Goal: Navigation & Orientation: Find specific page/section

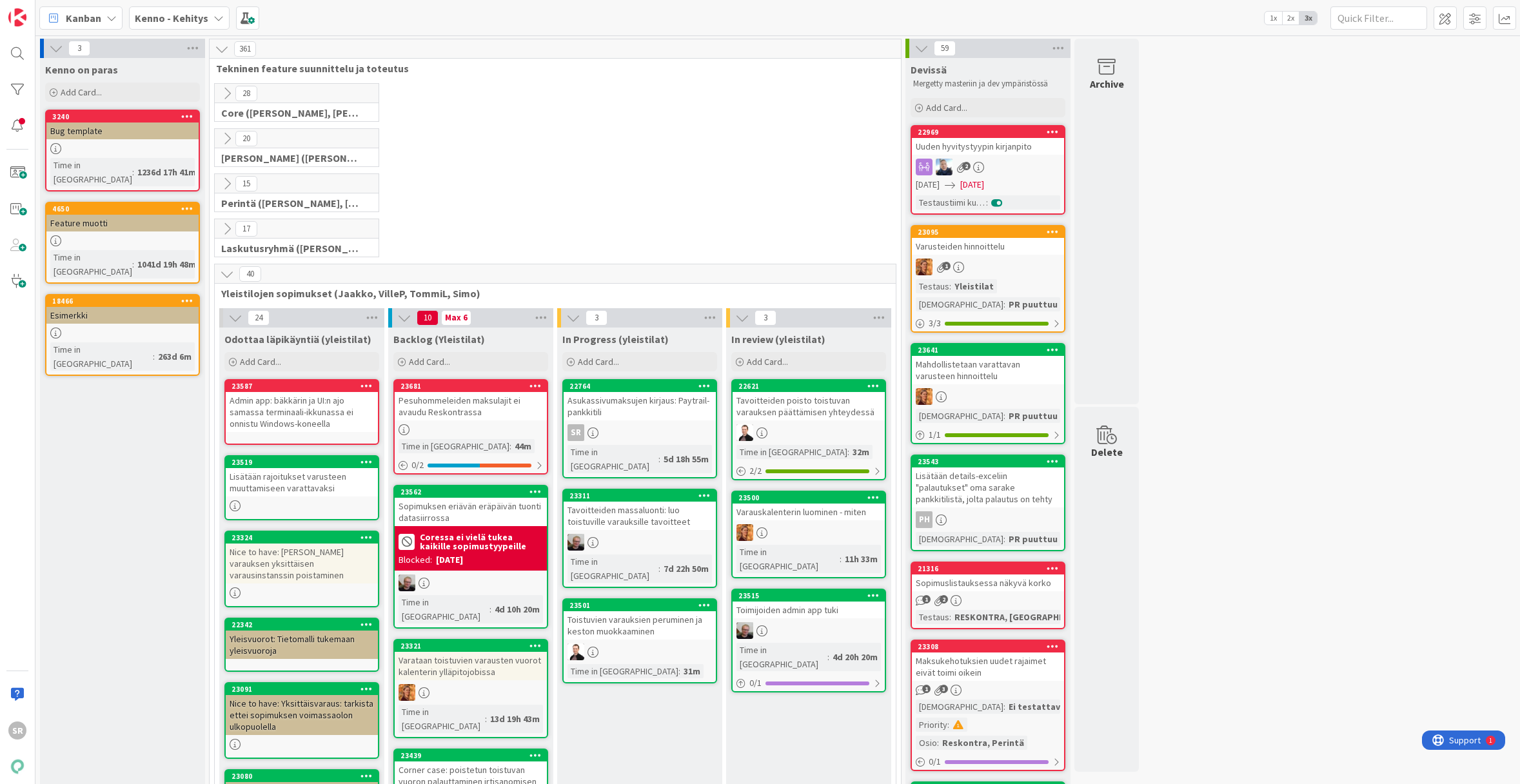
scroll to position [95, 0]
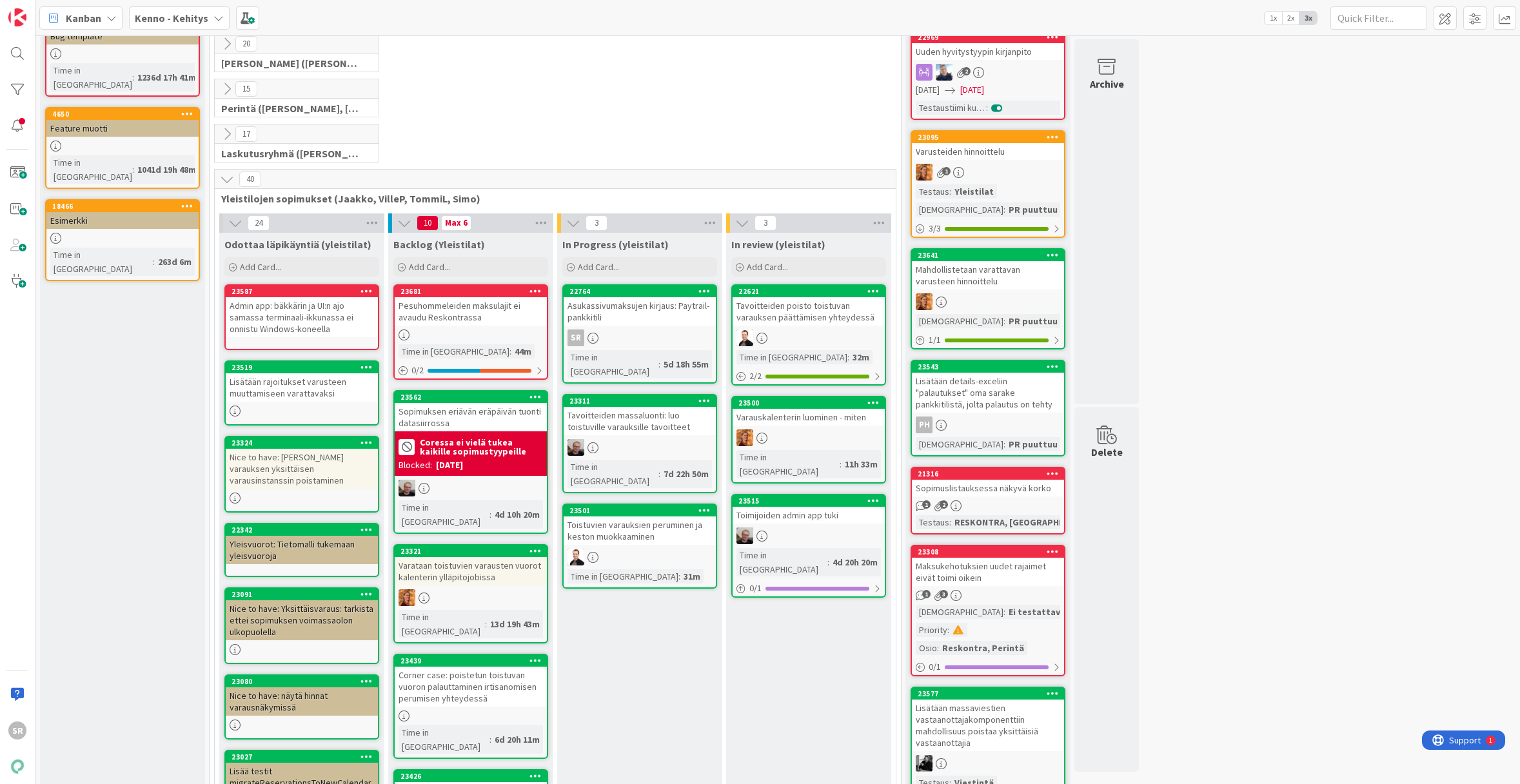
click at [631, 308] on div "Asukassivumaksujen kirjaus: Paytrail-pankkitili" at bounding box center [640, 311] width 152 height 29
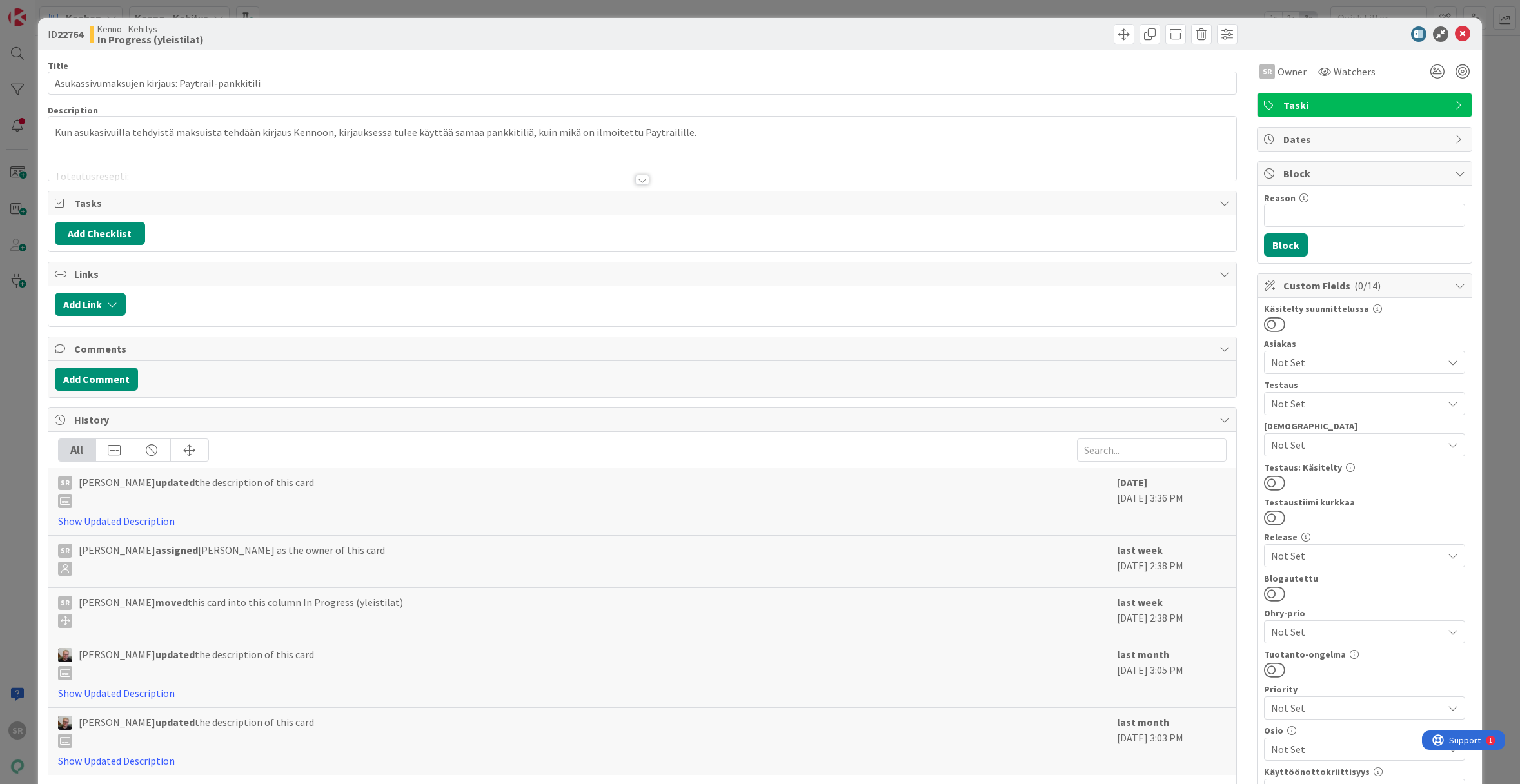
click at [643, 178] on div at bounding box center [642, 180] width 14 height 10
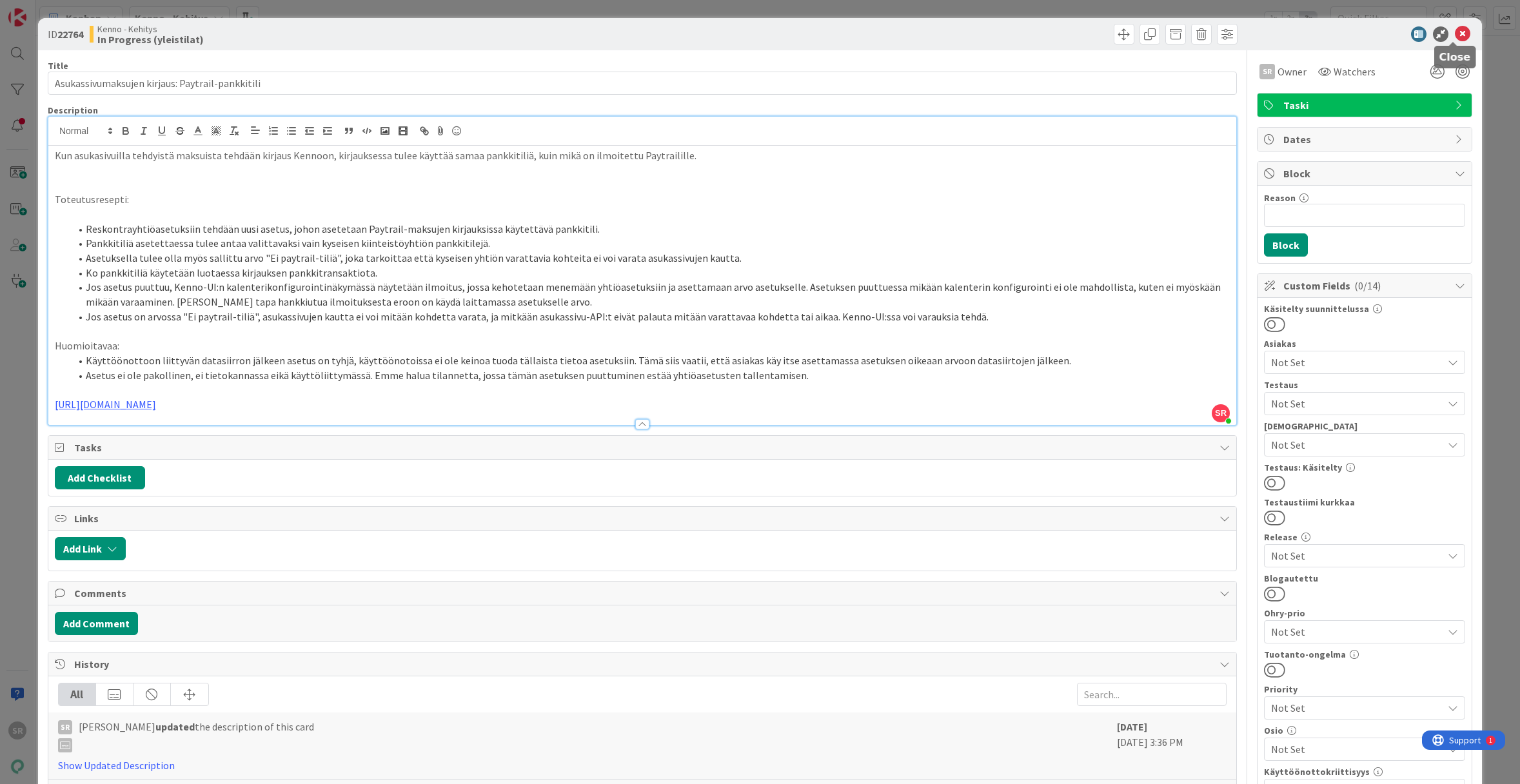
click at [1455, 37] on icon at bounding box center [1462, 34] width 15 height 15
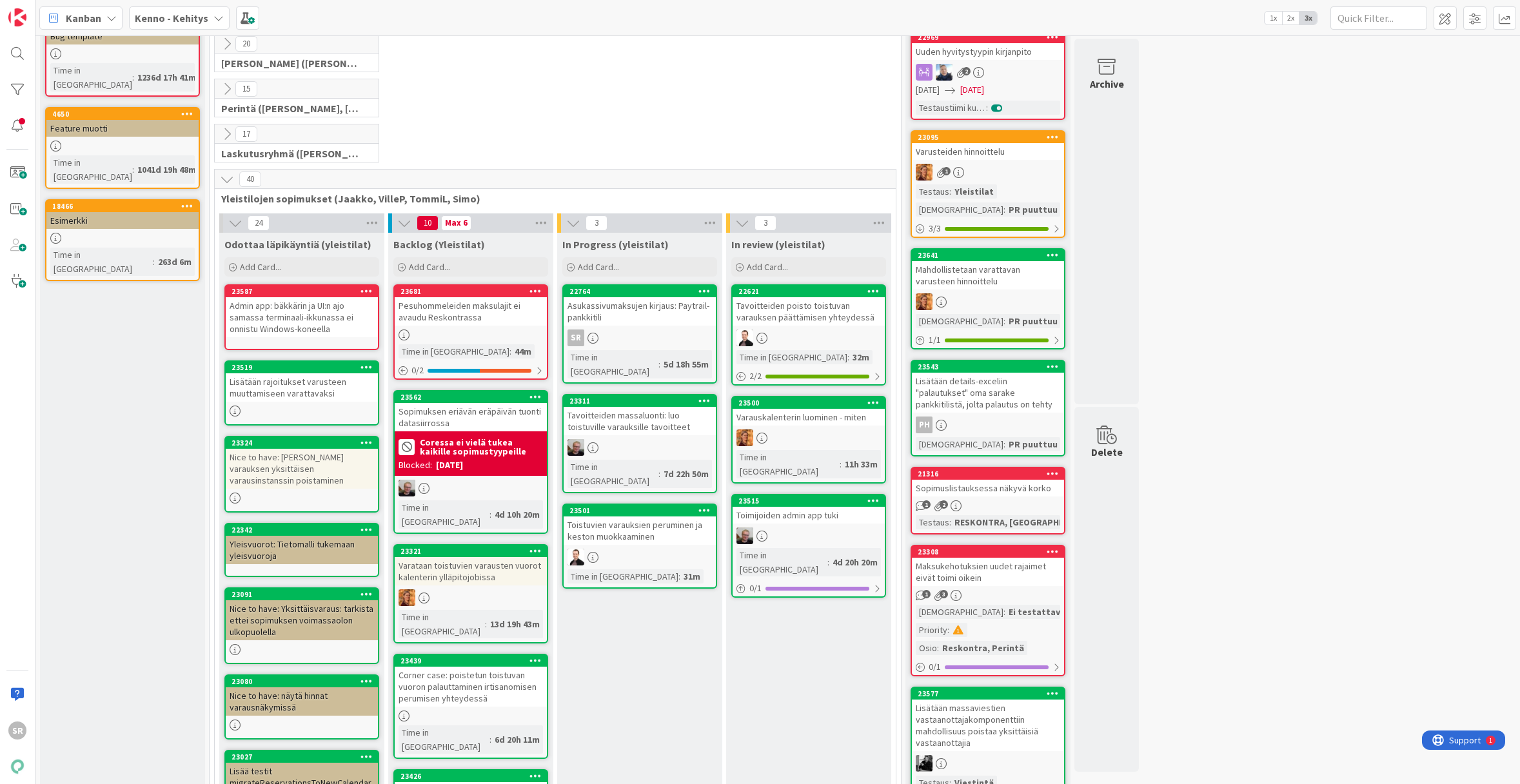
click at [427, 309] on div "Pesuhommeleiden maksulajit ei avaudu Reskontrassa" at bounding box center [471, 311] width 152 height 29
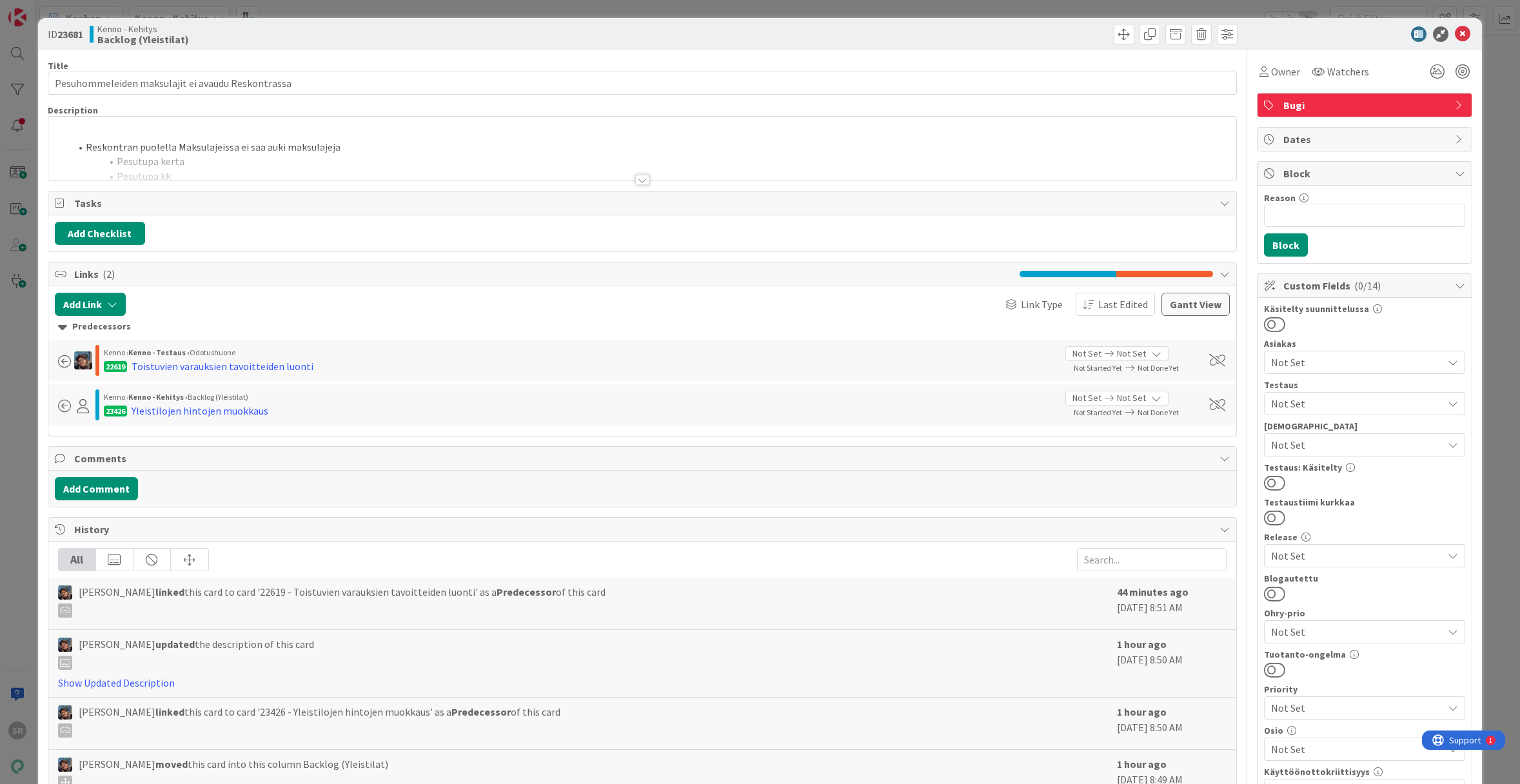
click at [640, 177] on div at bounding box center [642, 180] width 14 height 10
